Goal: Information Seeking & Learning: Learn about a topic

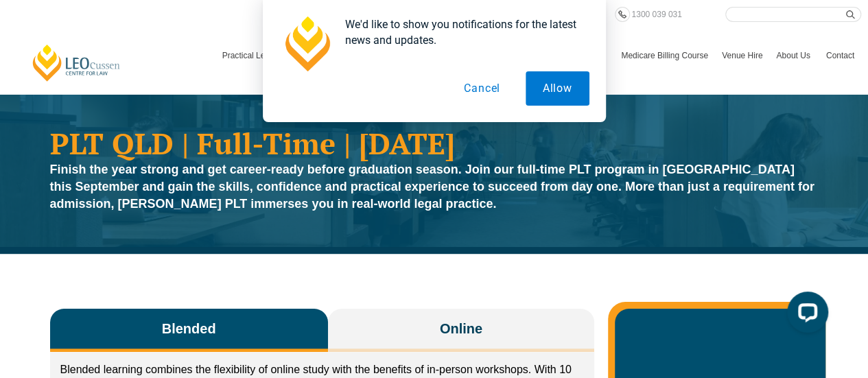
click at [486, 82] on button "Cancel" at bounding box center [482, 88] width 71 height 34
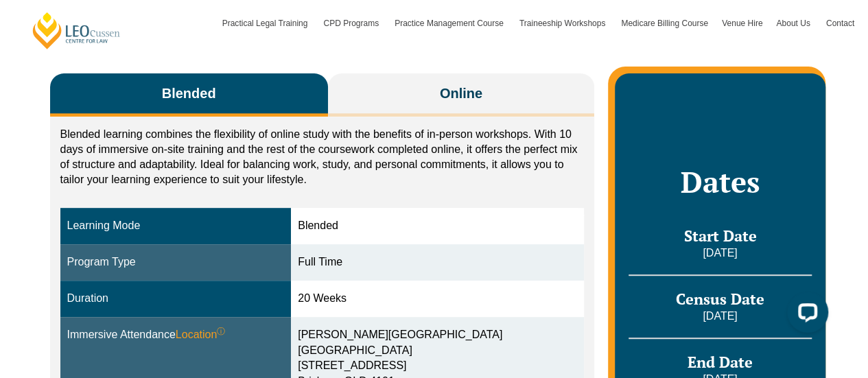
scroll to position [237, 0]
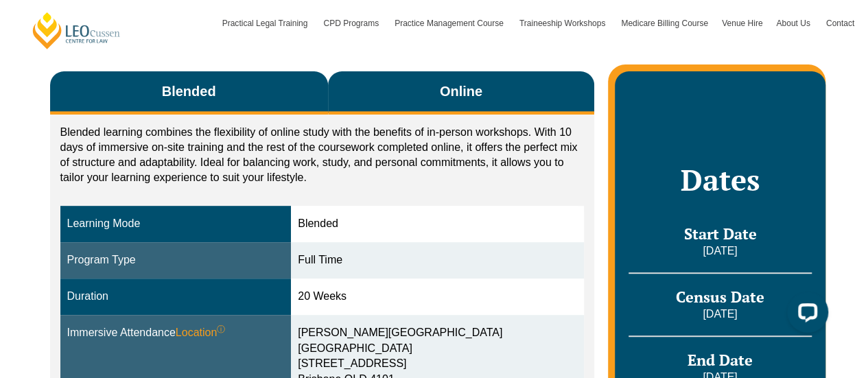
click at [530, 100] on button "Online" at bounding box center [461, 92] width 267 height 43
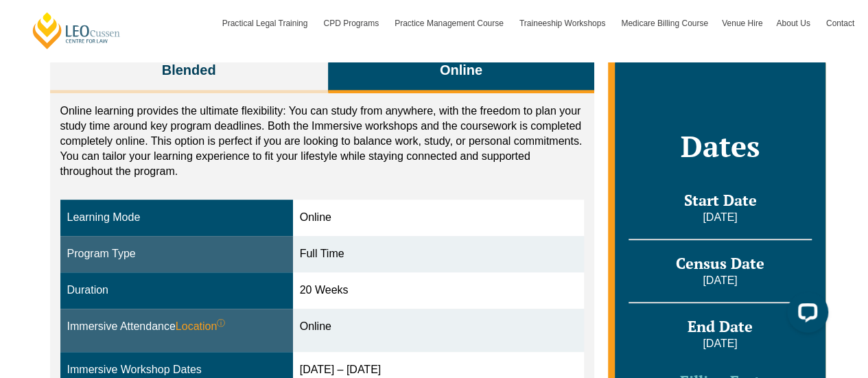
scroll to position [259, 0]
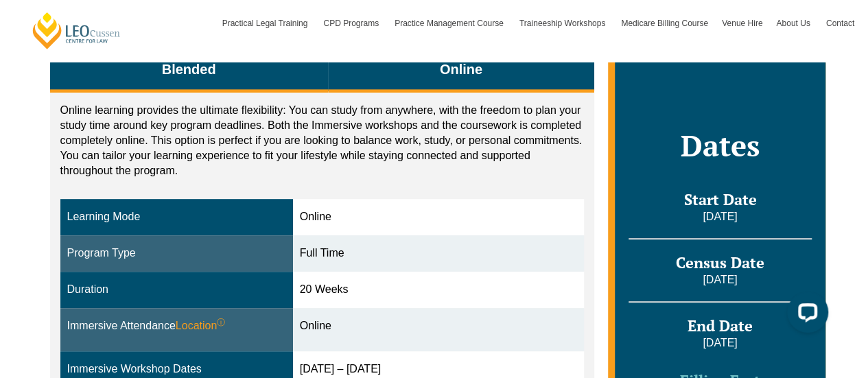
click at [86, 82] on button "Blended" at bounding box center [189, 70] width 278 height 43
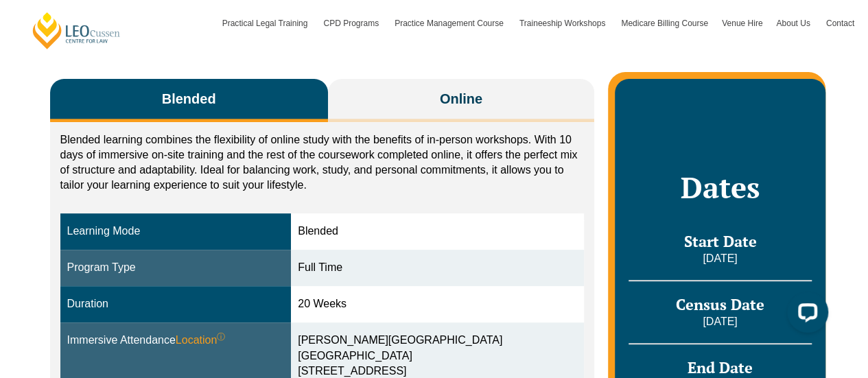
scroll to position [229, 0]
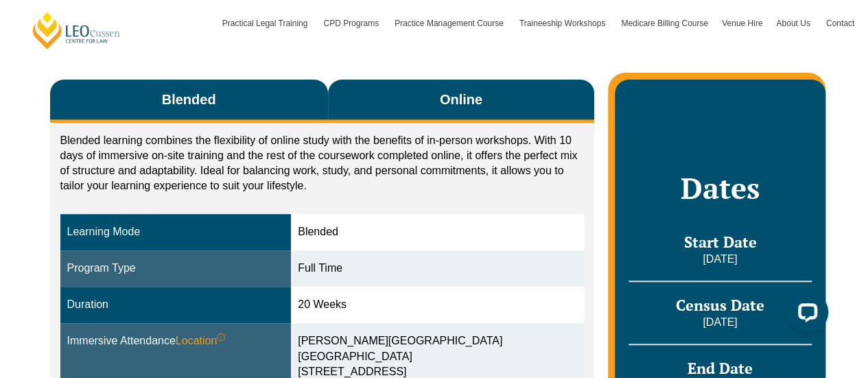
click at [558, 111] on button "Online" at bounding box center [461, 101] width 267 height 43
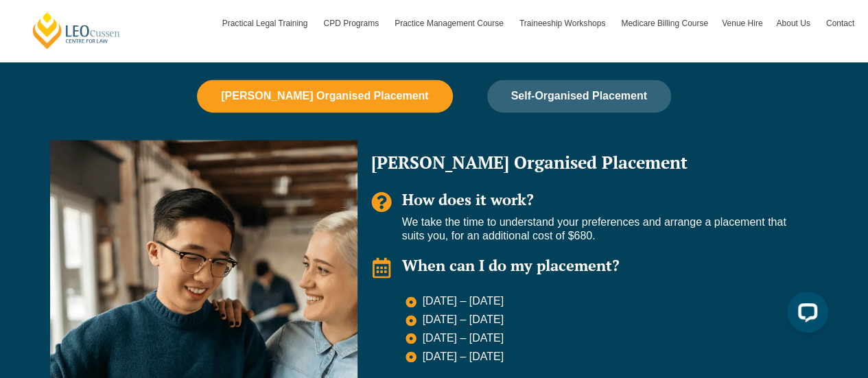
scroll to position [926, 0]
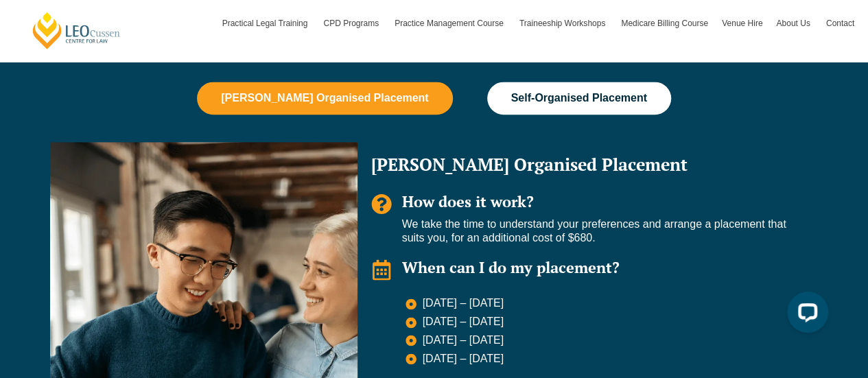
click at [628, 112] on button "Self-Organised Placement" at bounding box center [579, 98] width 184 height 33
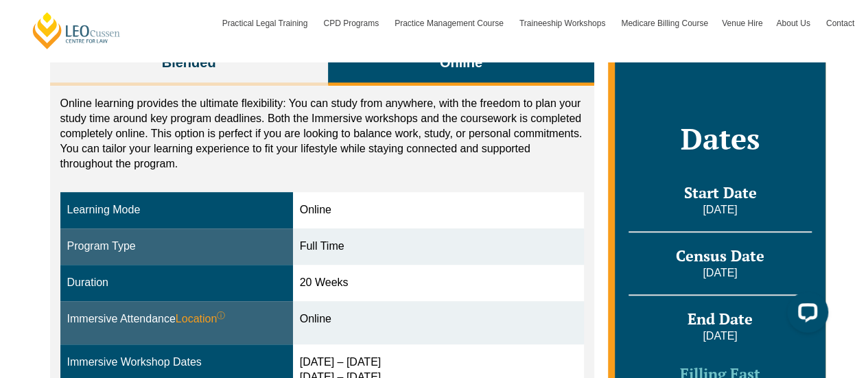
scroll to position [270, 0]
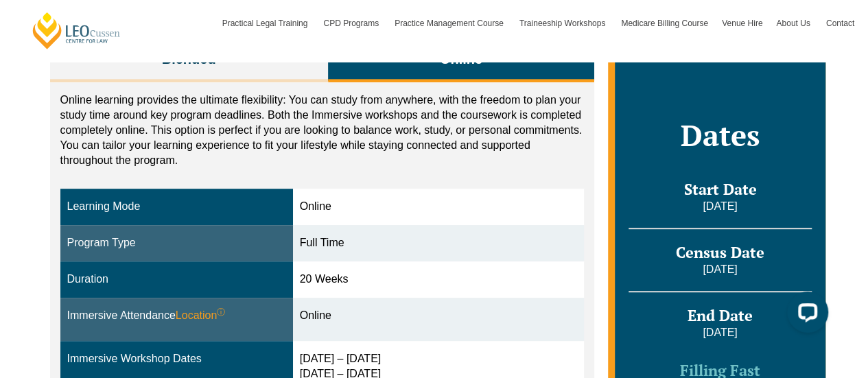
click at [851, 72] on div "Blended Online Blended learning combines the flexibility of online study with t…" at bounding box center [434, 273] width 868 height 578
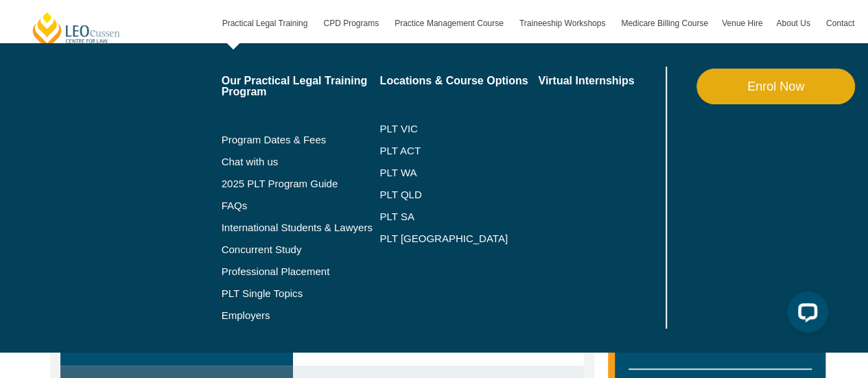
scroll to position [142, 0]
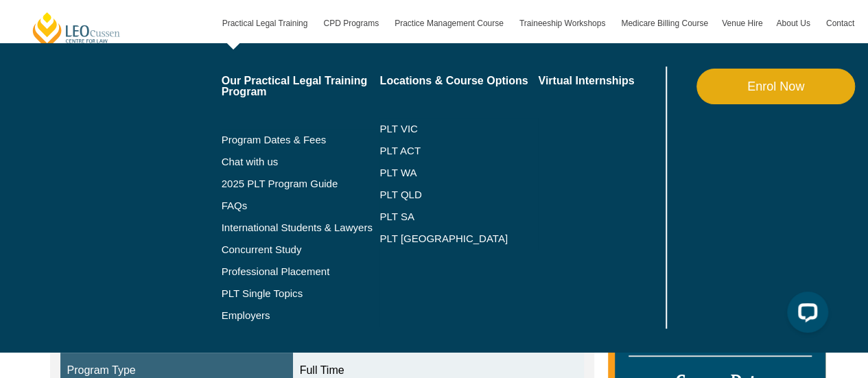
click at [235, 28] on link "Practical Legal Training" at bounding box center [266, 23] width 102 height 40
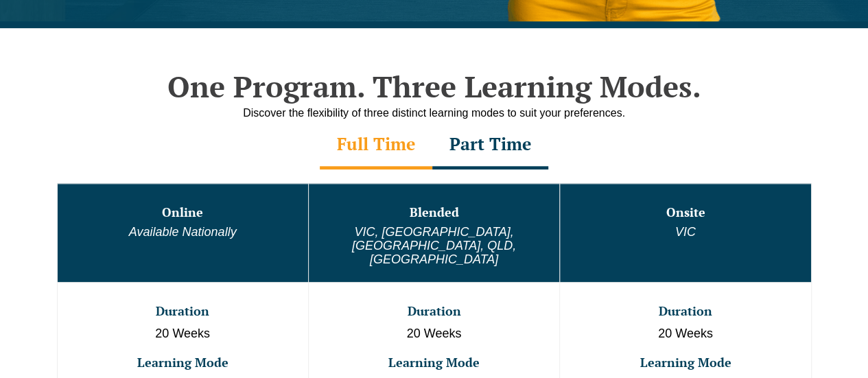
scroll to position [690, 0]
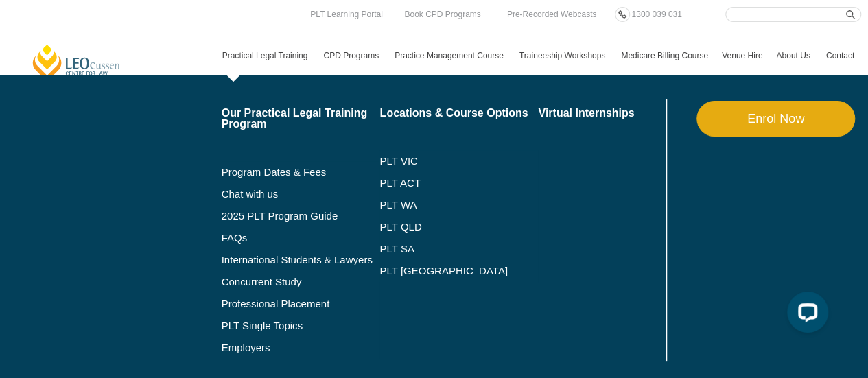
click at [276, 51] on link "Practical Legal Training" at bounding box center [266, 56] width 102 height 40
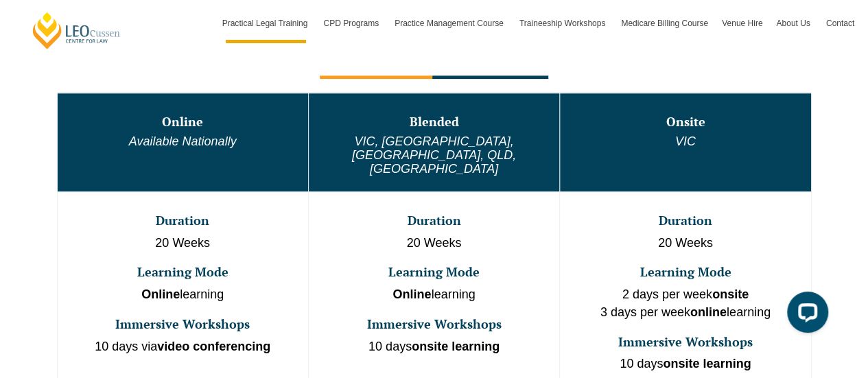
scroll to position [760, 0]
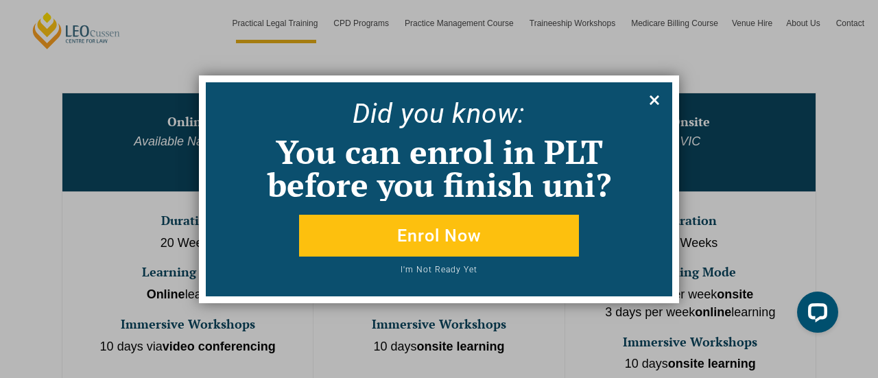
click at [655, 102] on icon at bounding box center [654, 100] width 15 height 15
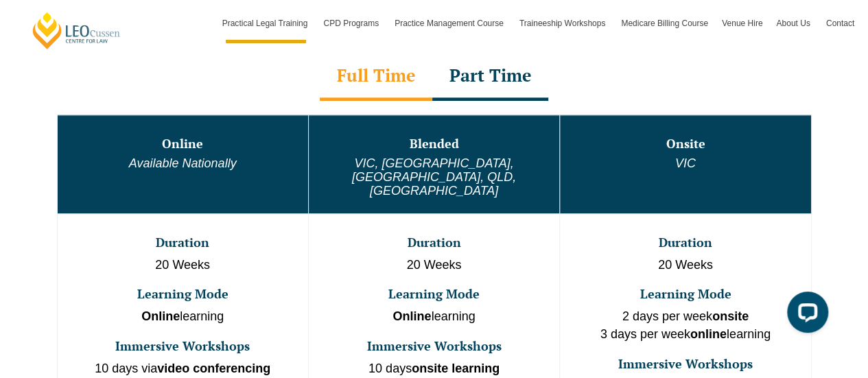
scroll to position [739, 0]
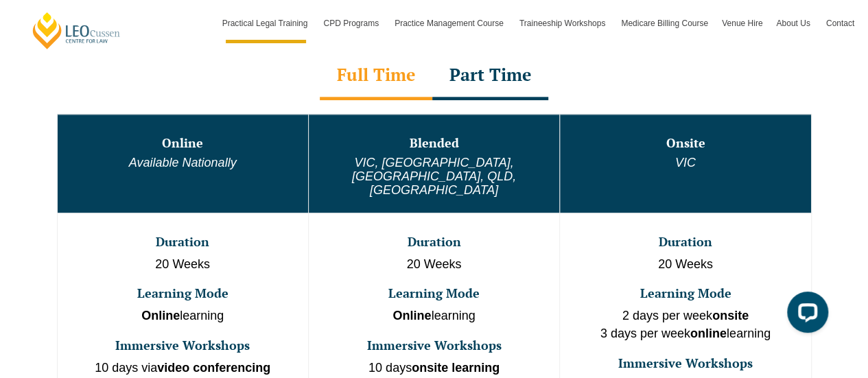
click at [375, 75] on div "Full Time" at bounding box center [376, 76] width 113 height 48
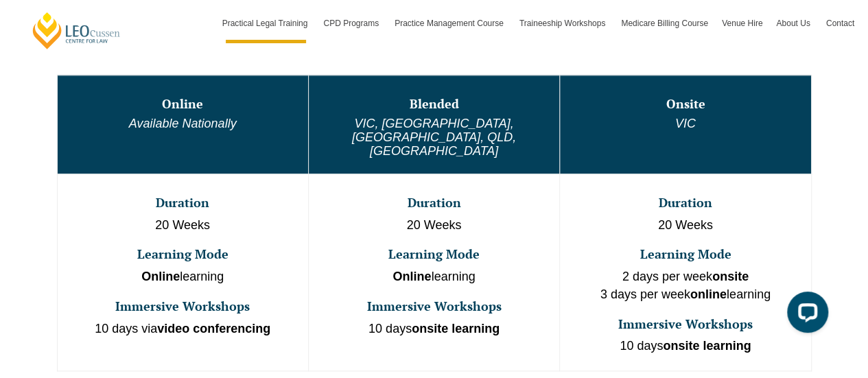
scroll to position [795, 0]
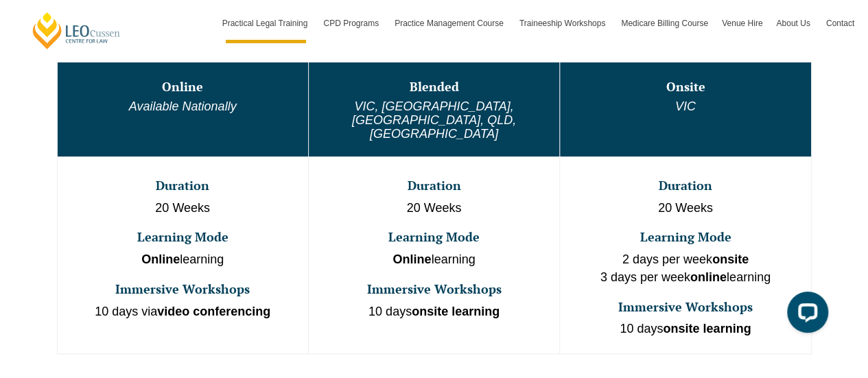
click at [497, 102] on em "VIC, WA, ACT, QLD, SA" at bounding box center [434, 119] width 164 height 41
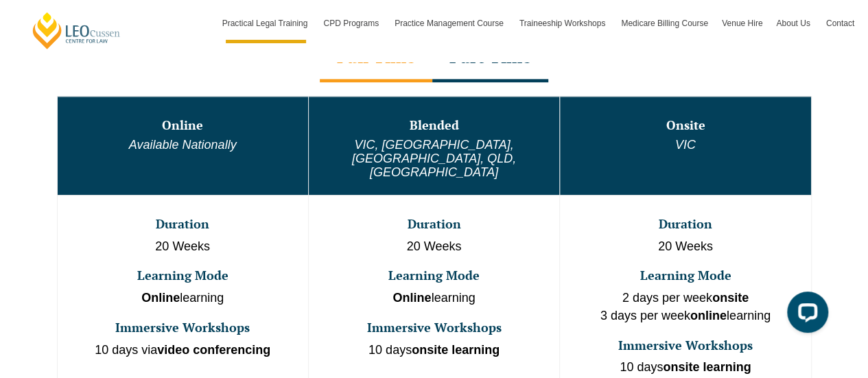
scroll to position [753, 0]
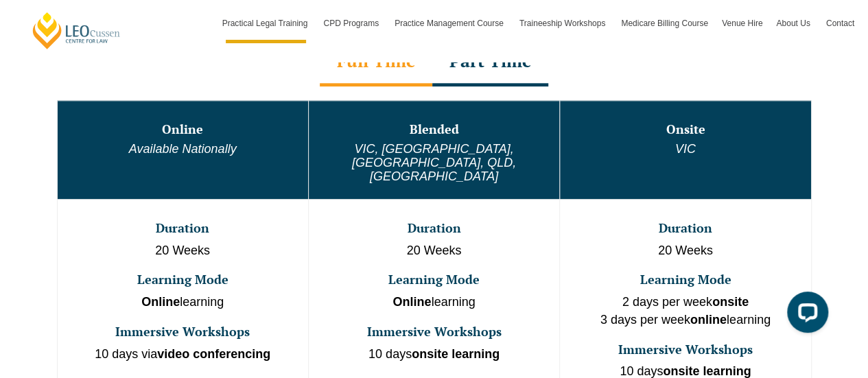
click at [110, 154] on h6 "Available Nationally" at bounding box center [183, 150] width 248 height 14
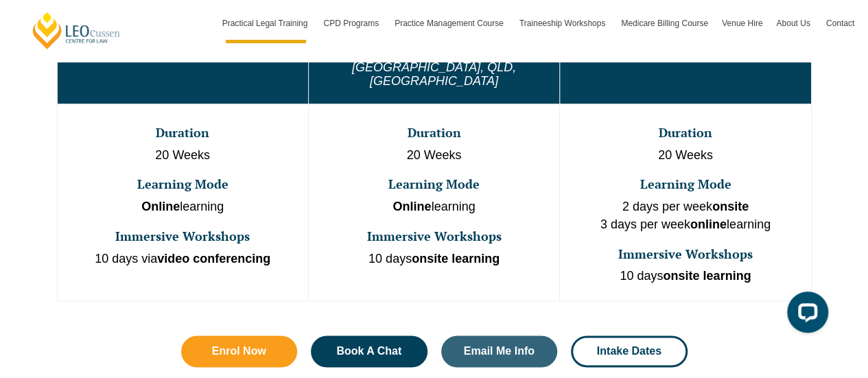
scroll to position [852, 0]
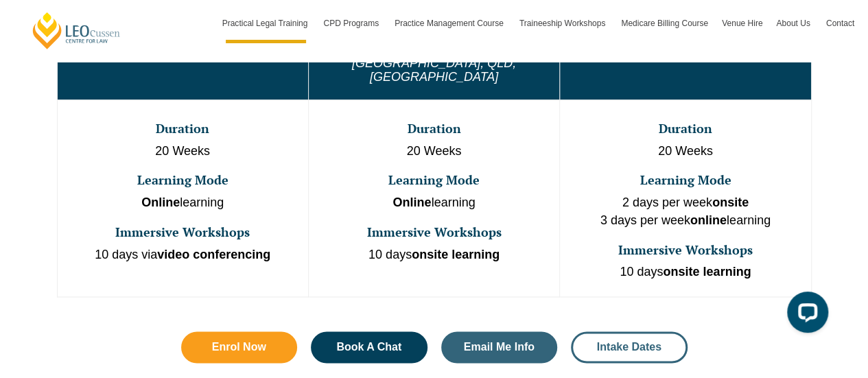
click at [646, 342] on span "Intake Dates" at bounding box center [629, 347] width 64 height 11
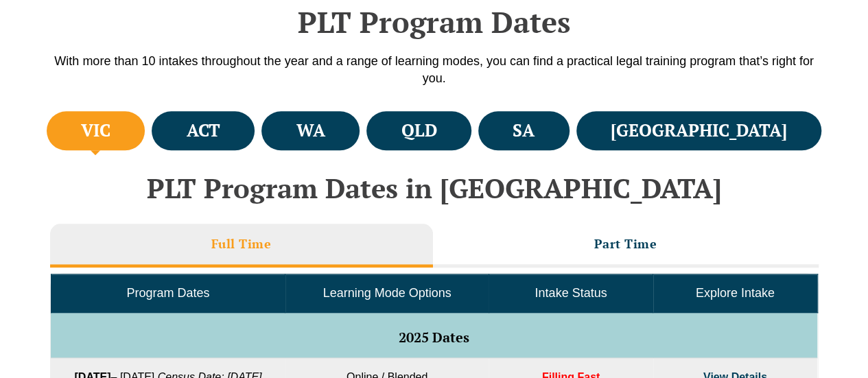
scroll to position [467, 0]
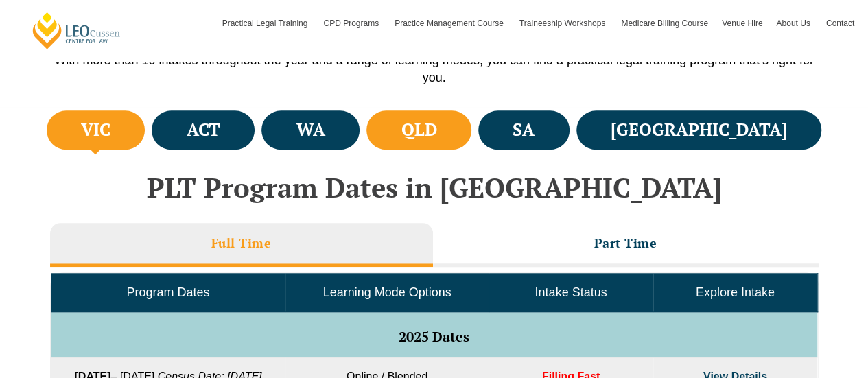
click at [471, 141] on li "QLD" at bounding box center [418, 129] width 105 height 39
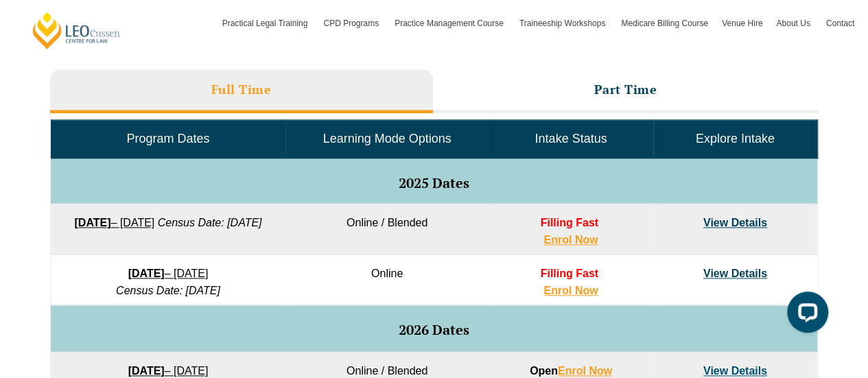
scroll to position [620, 0]
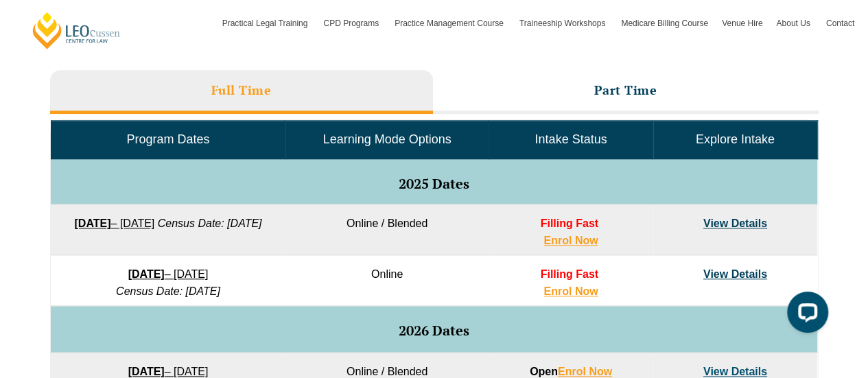
click at [719, 222] on link "View Details" at bounding box center [735, 223] width 64 height 12
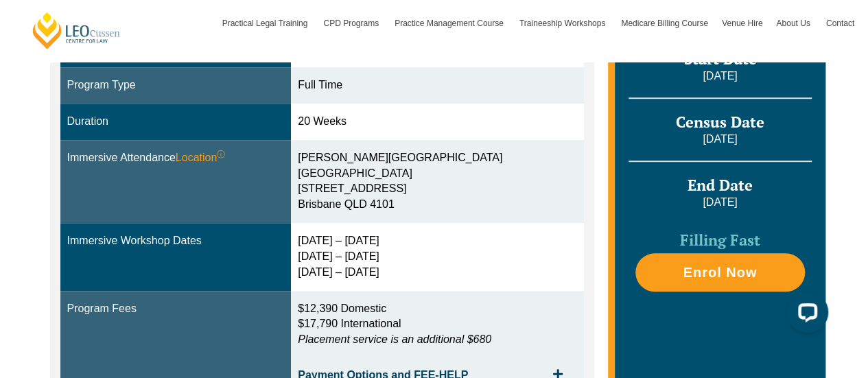
scroll to position [413, 0]
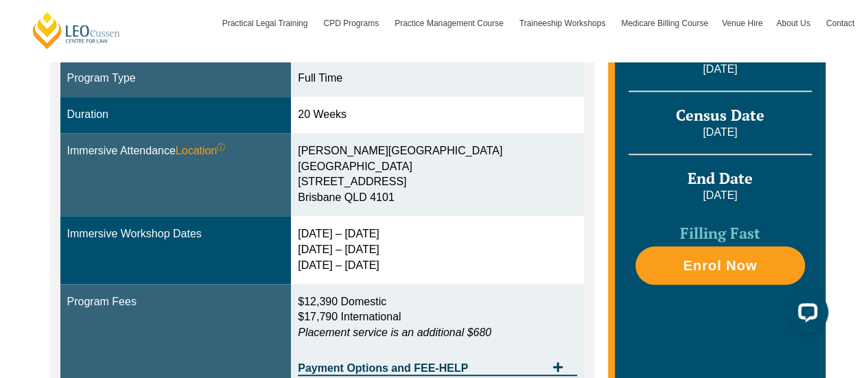
scroll to position [418, 0]
